Goal: Find specific page/section: Find specific page/section

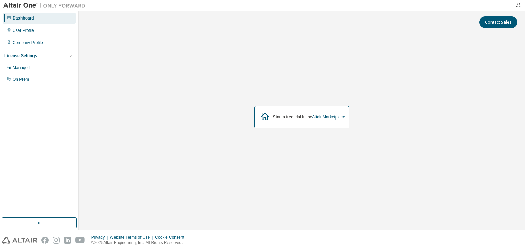
click at [27, 21] on div "Dashboard" at bounding box center [39, 18] width 73 height 11
click at [22, 15] on div "Dashboard" at bounding box center [39, 18] width 73 height 11
click at [18, 29] on div "User Profile" at bounding box center [24, 30] width 22 height 5
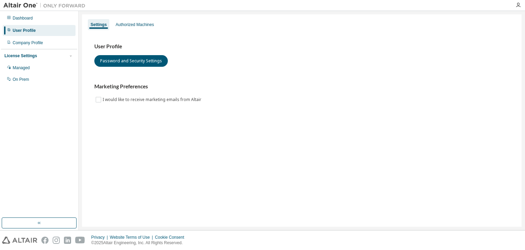
click at [522, 6] on div at bounding box center [518, 4] width 14 height 5
click at [518, 6] on icon "button" at bounding box center [517, 4] width 5 height 5
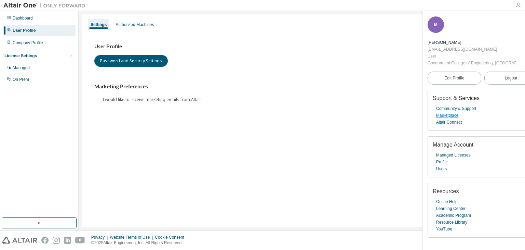
click at [450, 116] on link "Marketplace" at bounding box center [447, 115] width 22 height 7
